Goal: Information Seeking & Learning: Learn about a topic

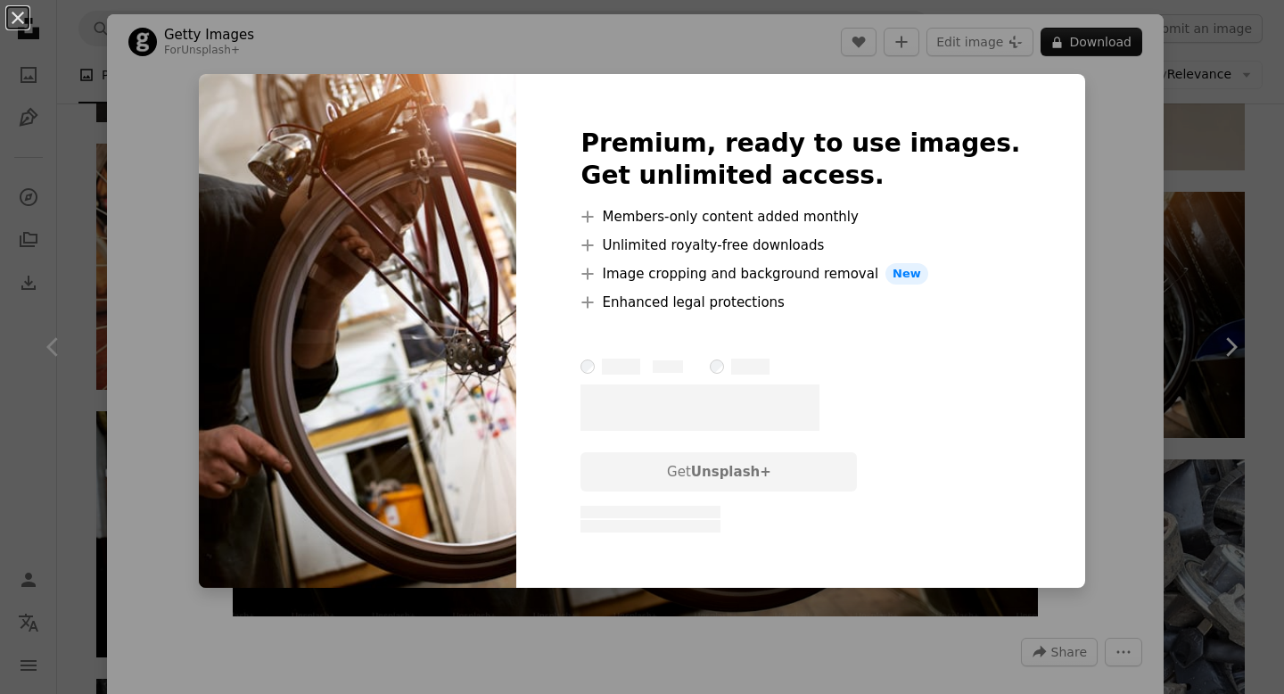
scroll to position [1144, 0]
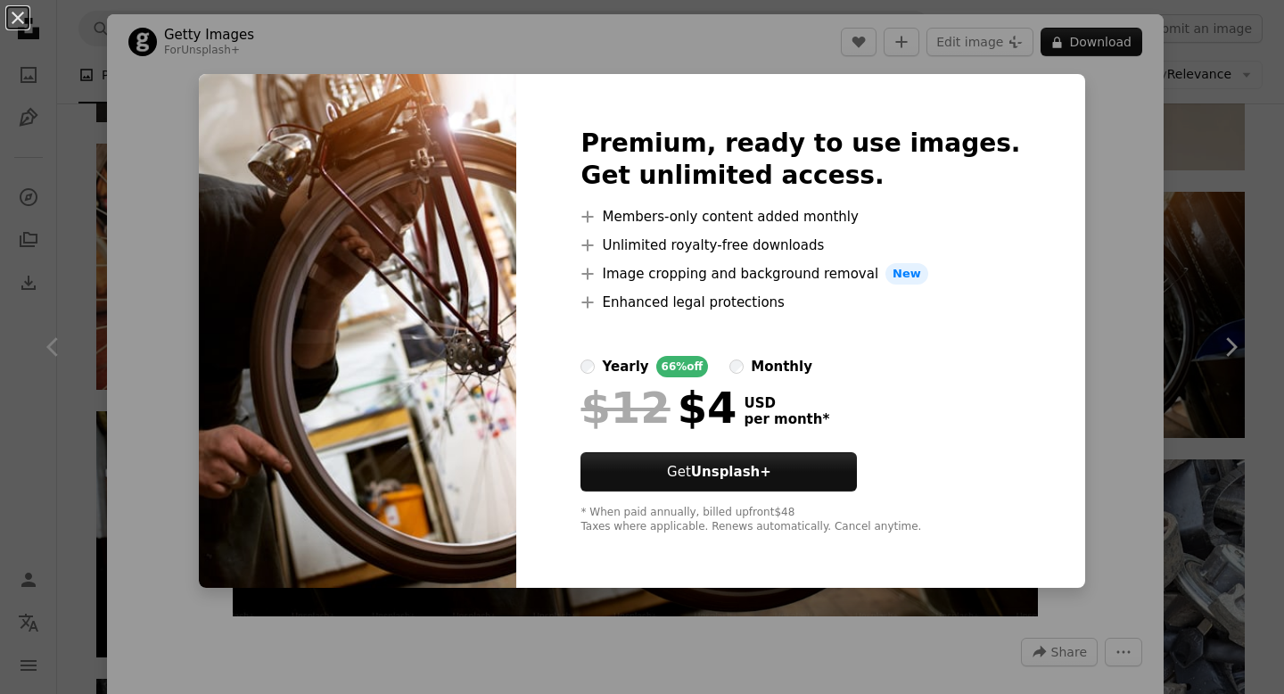
click at [1095, 71] on div "An X shape Premium, ready to use images. Get unlimited access. A plus sign Memb…" at bounding box center [642, 347] width 1284 height 694
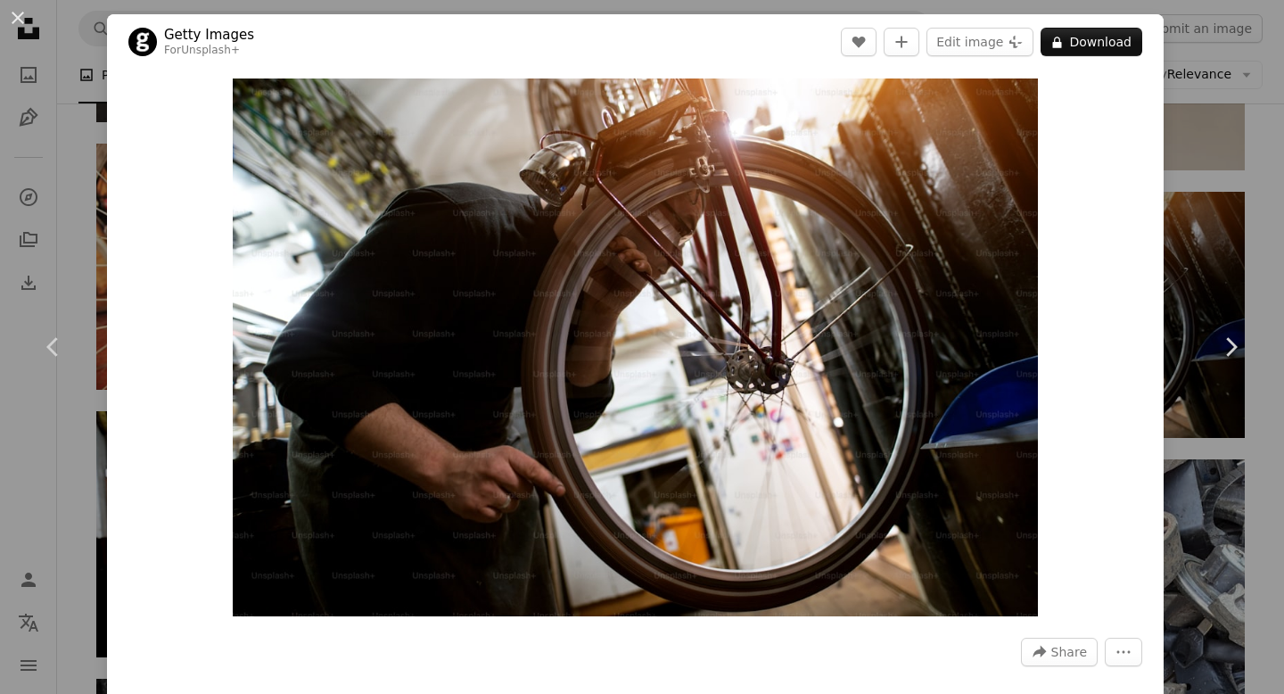
click at [1196, 54] on div "An X shape Chevron left Chevron right Getty Images For Unsplash+ A heart A plus…" at bounding box center [642, 347] width 1284 height 694
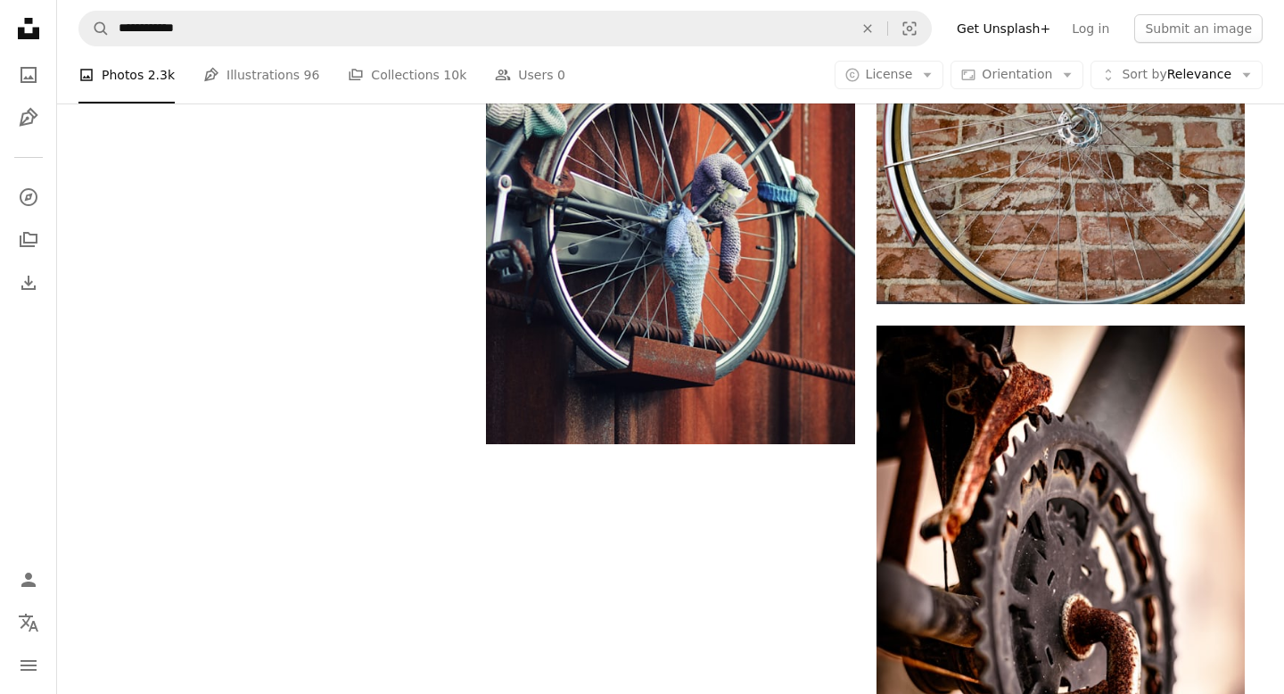
scroll to position [3075, 0]
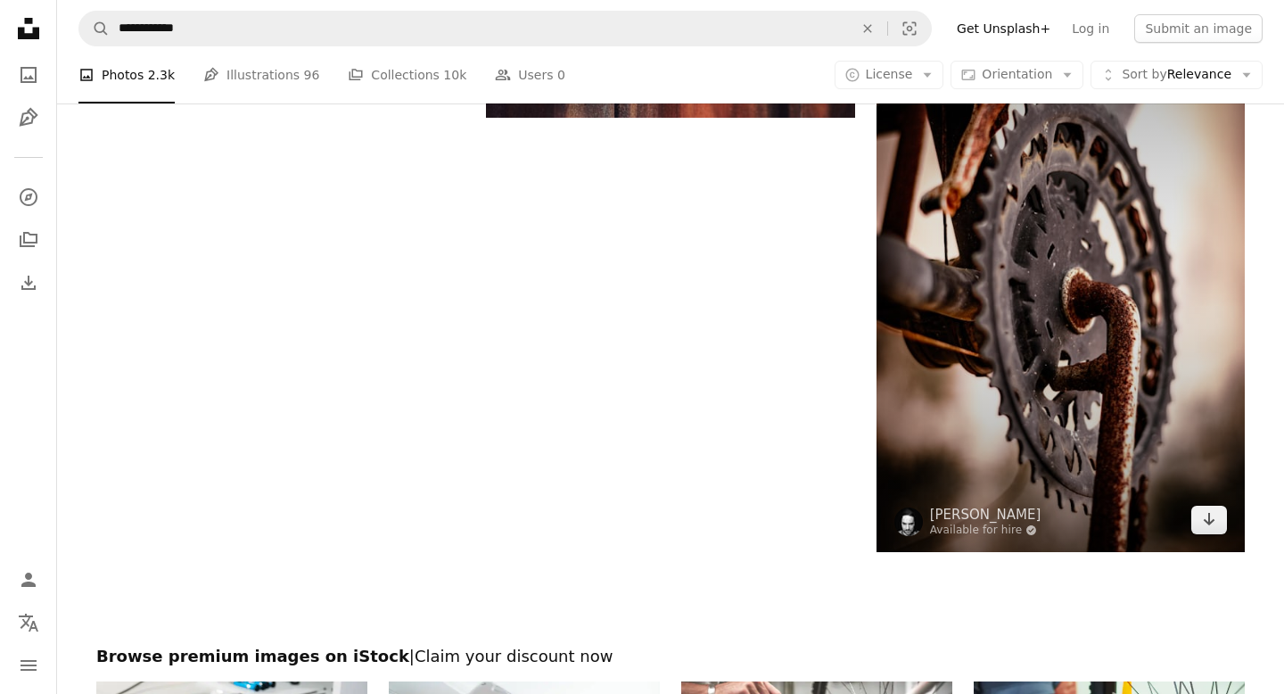
click at [1067, 368] on img at bounding box center [1061, 275] width 368 height 553
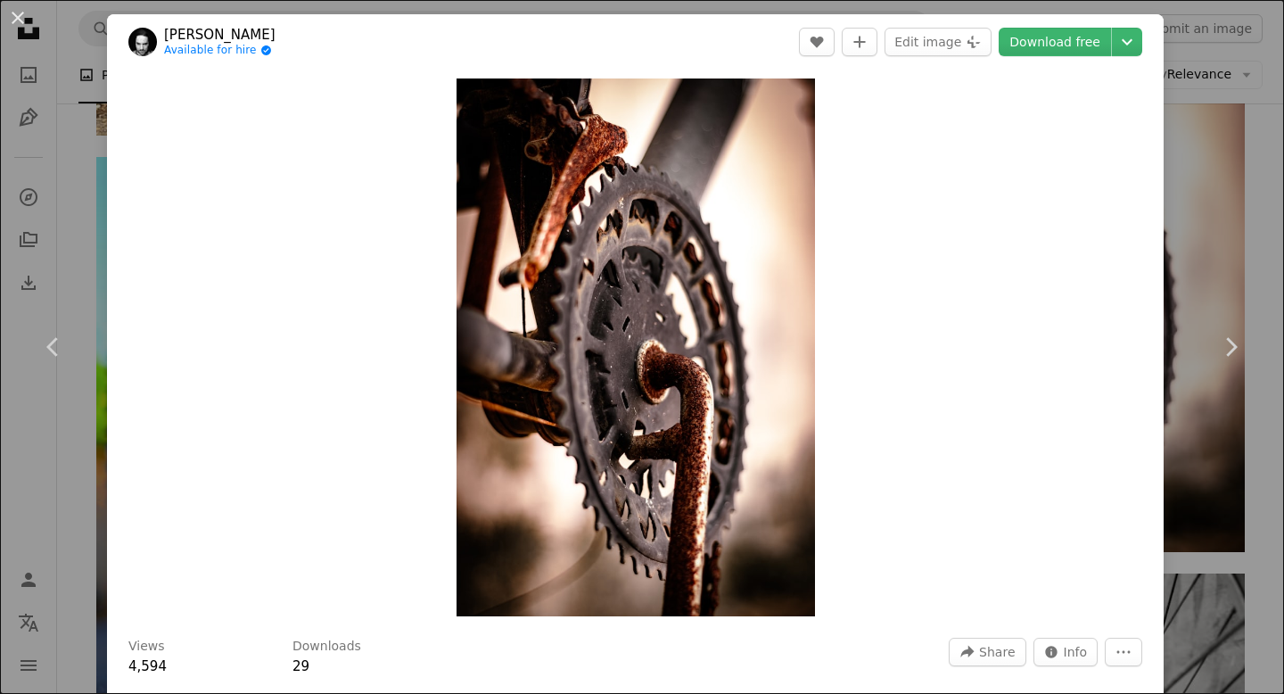
click at [1256, 186] on div "An X shape Chevron left Chevron right [PERSON_NAME] Available for hire A checkm…" at bounding box center [642, 347] width 1284 height 694
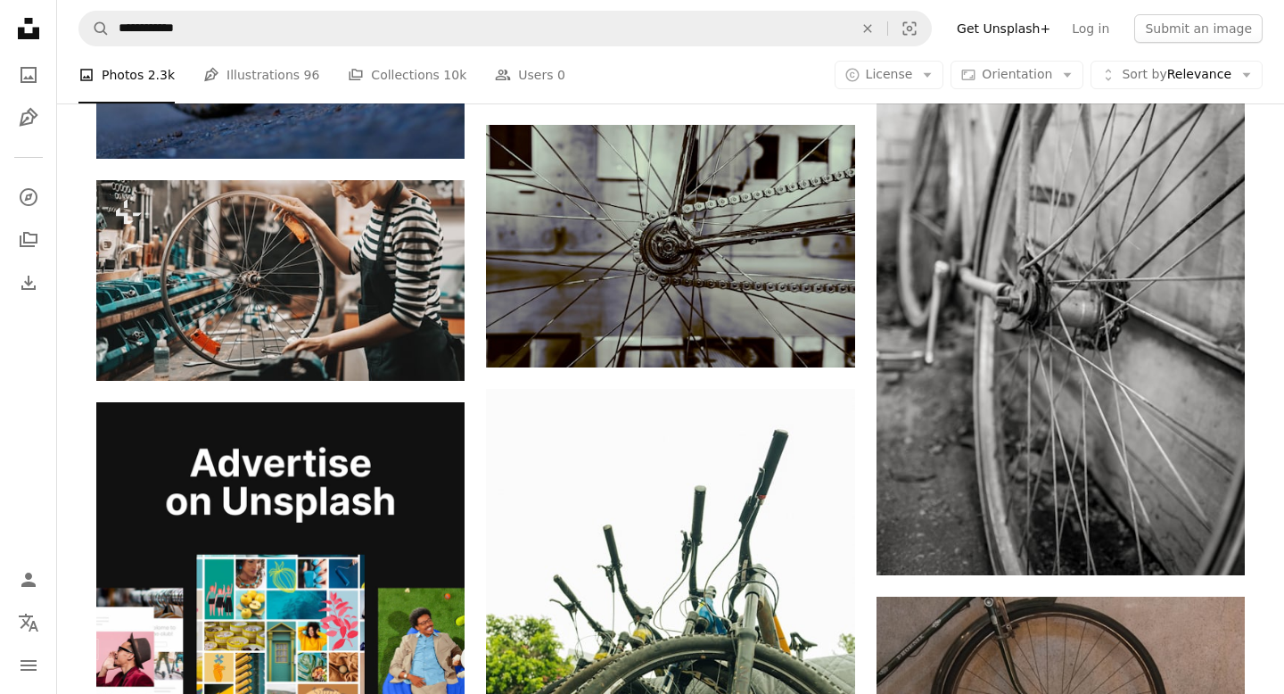
scroll to position [3624, 0]
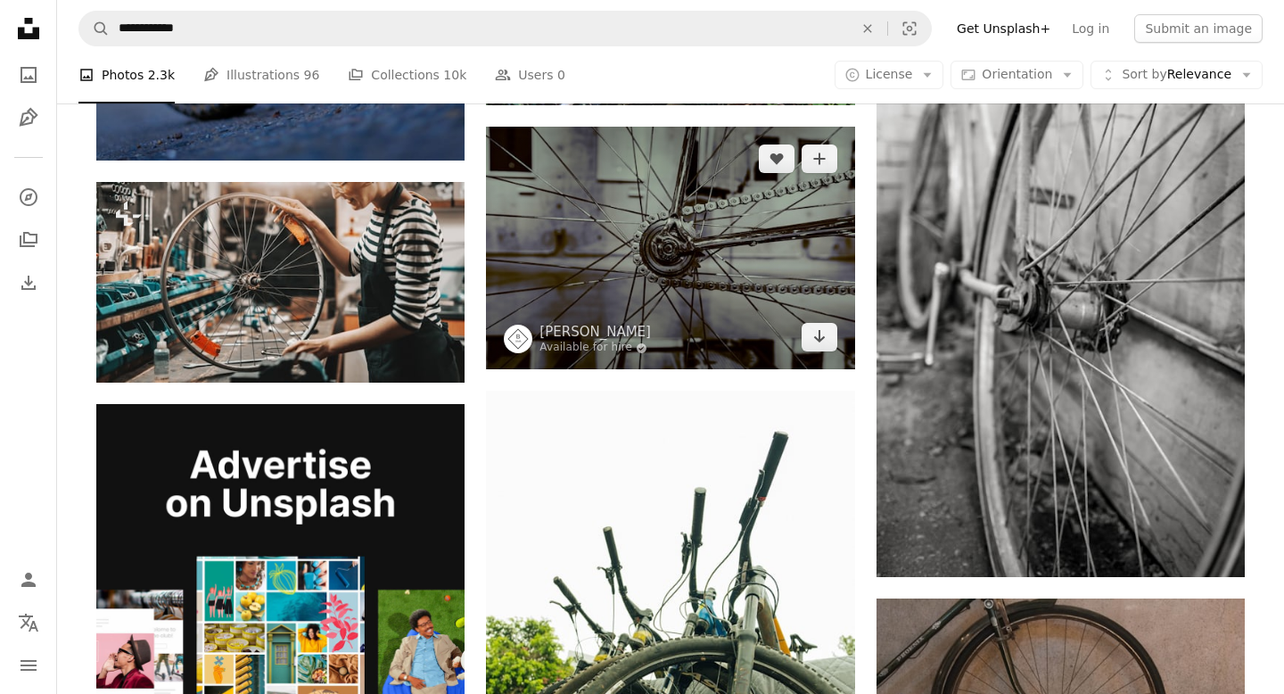
click at [647, 200] on img at bounding box center [670, 248] width 368 height 243
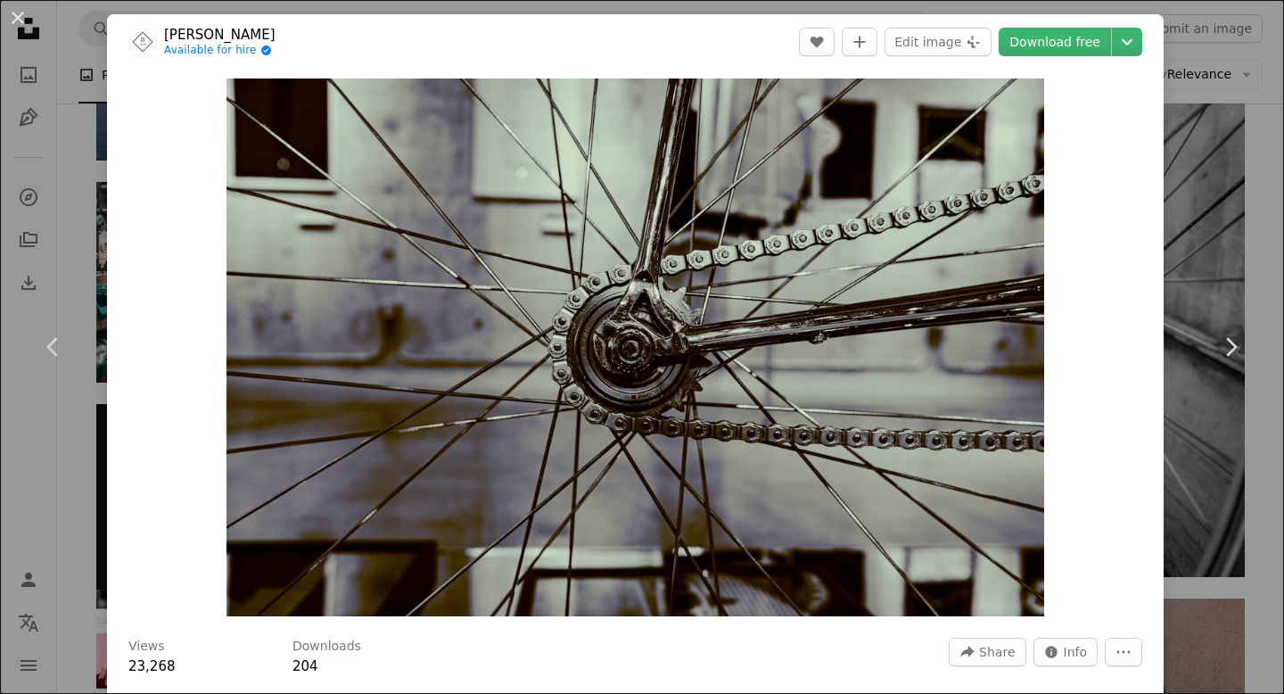
click at [1089, 450] on div "Zoom in" at bounding box center [635, 348] width 1057 height 556
click at [1243, 63] on div "An X shape Chevron left Chevron right [PERSON_NAME] Available for hire A checkm…" at bounding box center [642, 347] width 1284 height 694
